Goal: Task Accomplishment & Management: Use online tool/utility

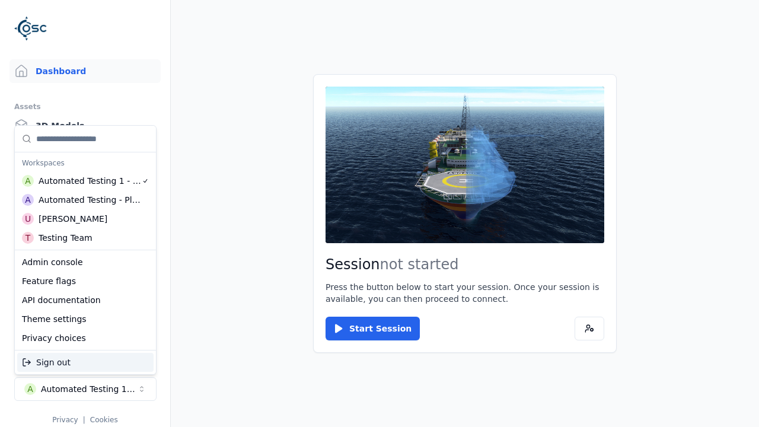
click at [85, 262] on div "Admin console" at bounding box center [85, 262] width 136 height 19
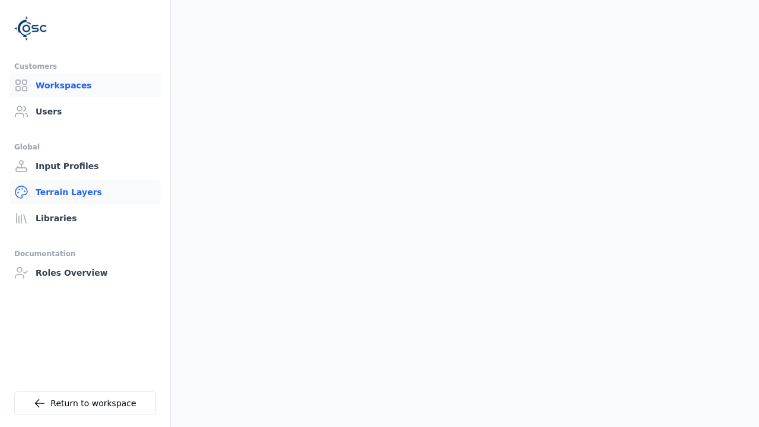
click at [85, 192] on link "Terrain Layers" at bounding box center [84, 192] width 151 height 24
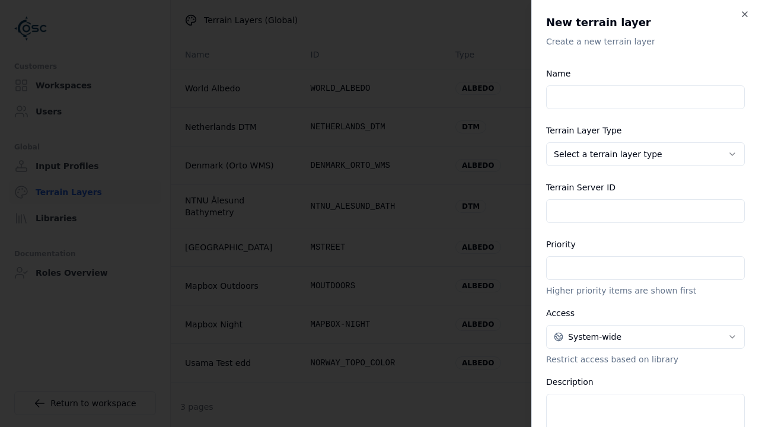
click at [645, 97] on input "Name" at bounding box center [645, 97] width 199 height 24
type input "**********"
